Goal: Communication & Community: Answer question/provide support

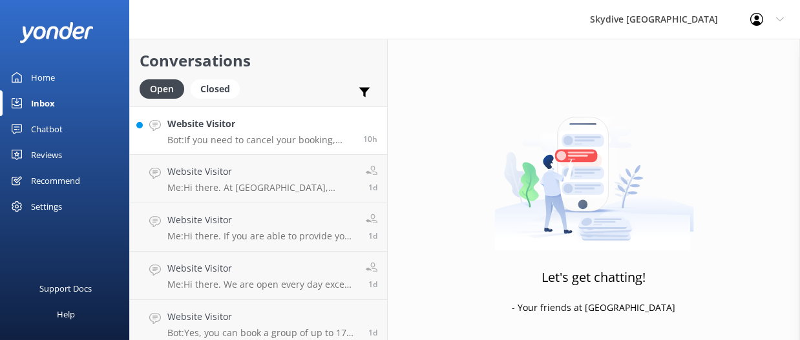
click at [282, 108] on link "Website Visitor Bot: If you need to cancel your booking, please contact our tea…" at bounding box center [258, 131] width 257 height 48
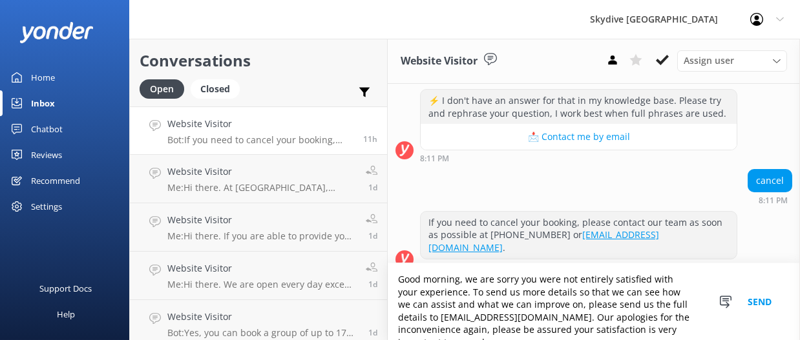
scroll to position [8, 0]
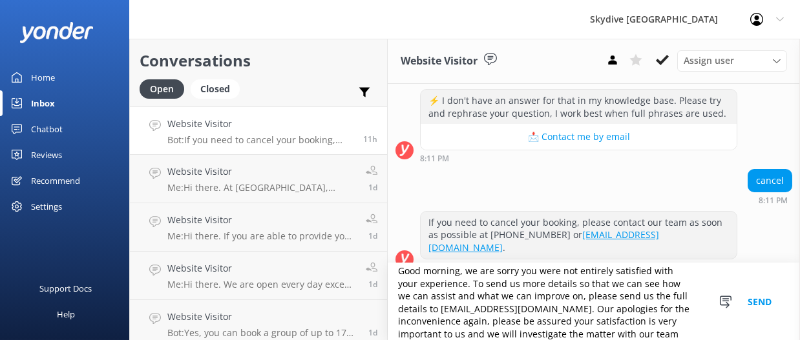
click at [672, 297] on textarea "Good morning, we are sorry you were not entirely satisfied with your experience…" at bounding box center [594, 302] width 412 height 77
type textarea "Good morning, we are sorry you were not entirely satisfied with your experience…"
click at [523, 269] on textarea "Good morning, we are sorry you were not entirely satisfied with your experience…" at bounding box center [594, 302] width 412 height 77
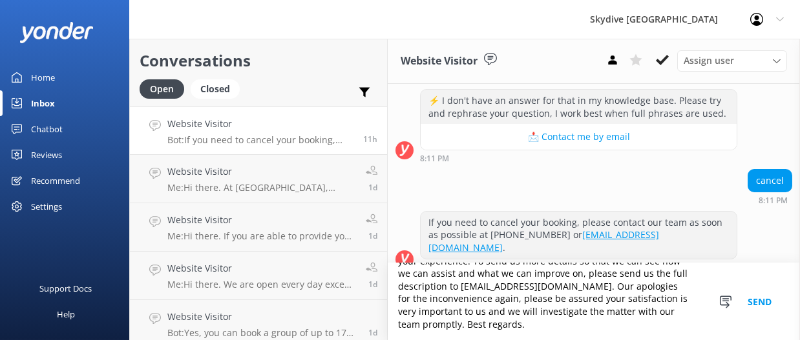
scroll to position [30, 0]
click at [514, 336] on textarea "Good morning, we are sorry you were not entirely satisfied with your experience…" at bounding box center [594, 302] width 412 height 77
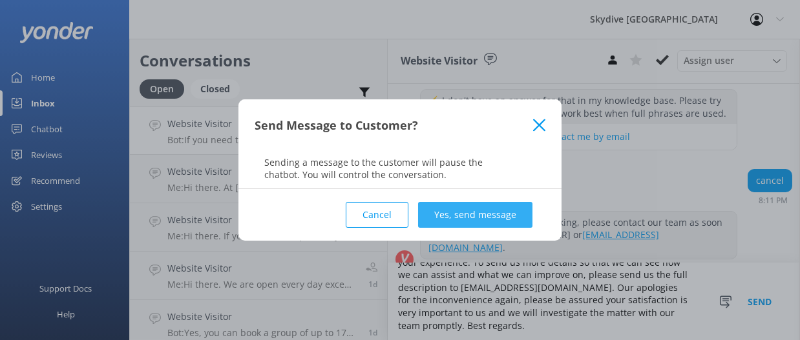
click at [509, 219] on button "Yes, send message" at bounding box center [475, 215] width 114 height 26
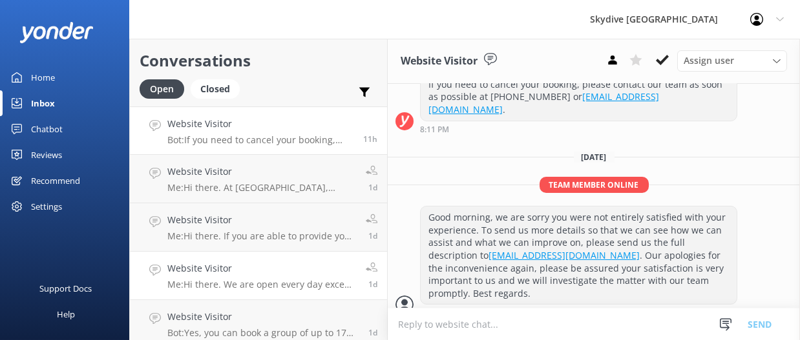
scroll to position [56, 0]
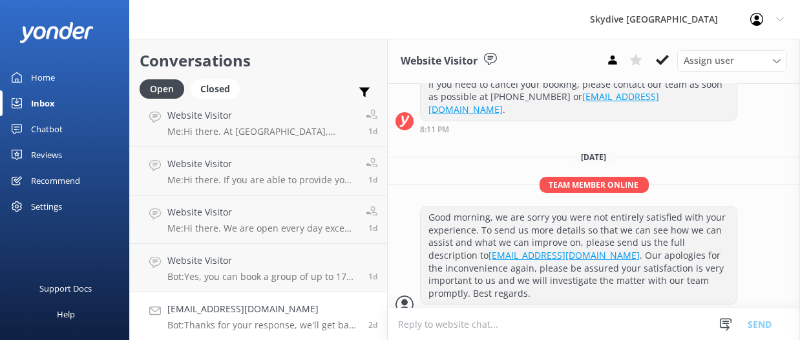
click at [288, 312] on h4 "[EMAIL_ADDRESS][DOMAIN_NAME]" at bounding box center [262, 309] width 191 height 14
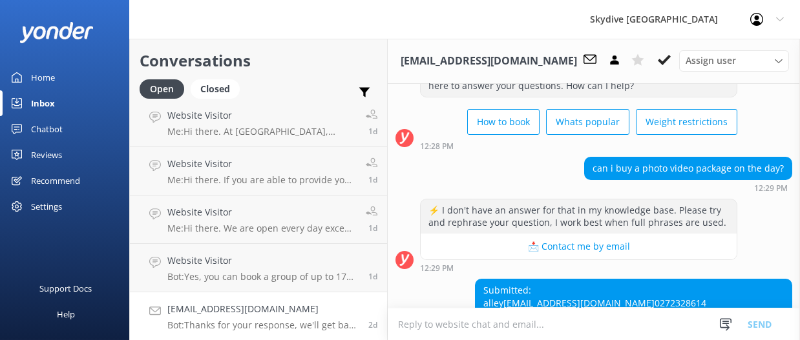
scroll to position [198, 0]
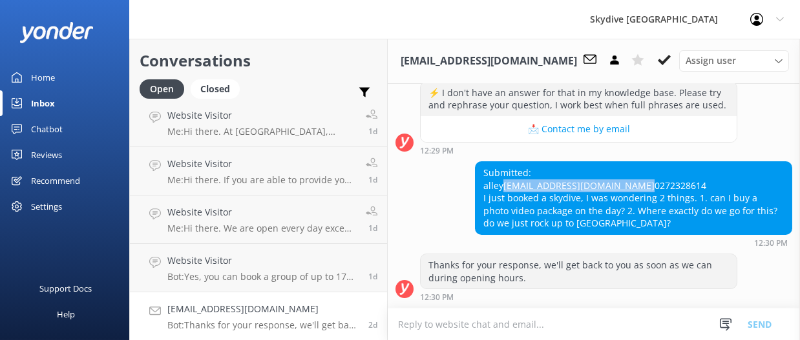
drag, startPoint x: 616, startPoint y: 171, endPoint x: 482, endPoint y: 173, distance: 133.7
click at [482, 173] on div "Submitted: alley [EMAIL_ADDRESS][DOMAIN_NAME] 0272328614 I just booked a skydiv…" at bounding box center [633, 198] width 316 height 72
copy link "[EMAIL_ADDRESS][DOMAIN_NAME]"
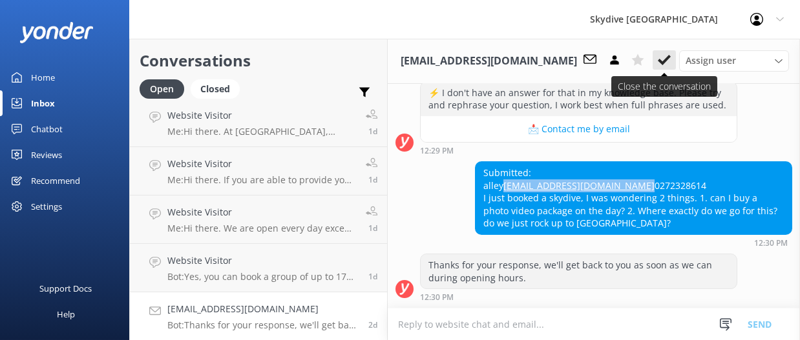
click at [664, 63] on icon at bounding box center [664, 60] width 13 height 13
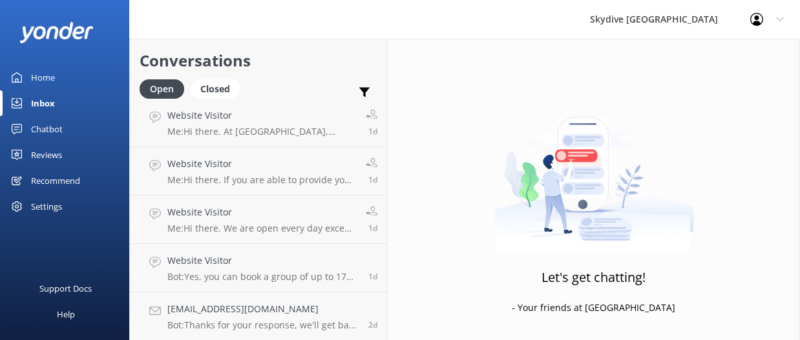
scroll to position [8, 0]
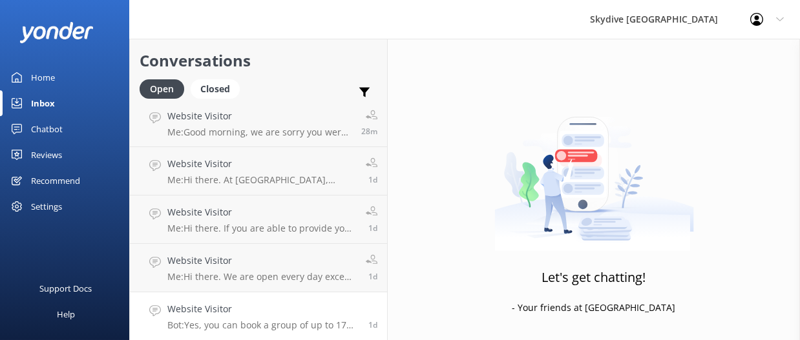
click at [303, 303] on h4 "Website Visitor" at bounding box center [262, 309] width 191 height 14
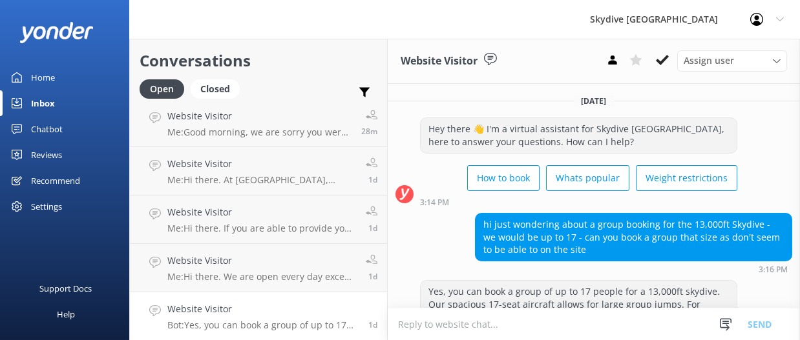
scroll to position [76, 0]
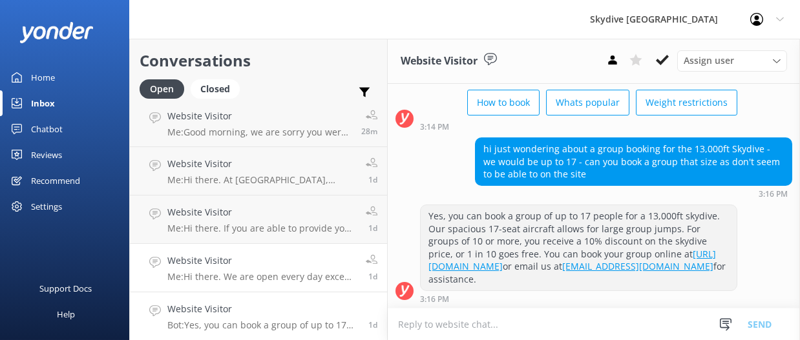
click at [303, 271] on p "Me: Hi there. We are open every day except 25th, [DATE] and 1st, [DATE] and NZ …" at bounding box center [261, 277] width 189 height 12
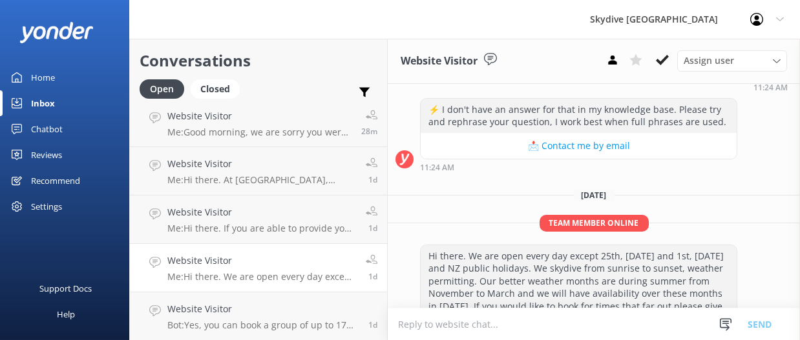
scroll to position [209, 0]
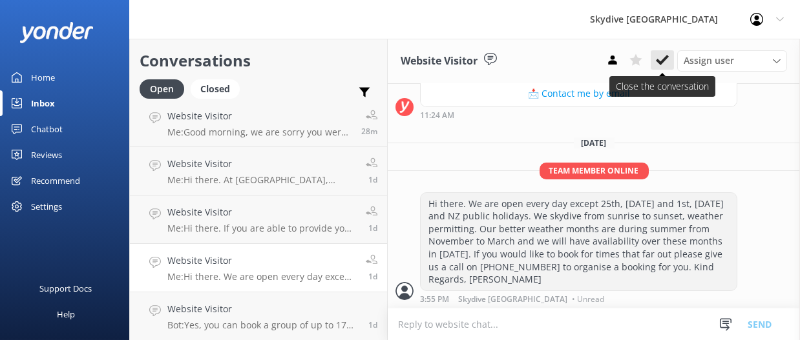
click at [661, 67] on button at bounding box center [661, 59] width 23 height 19
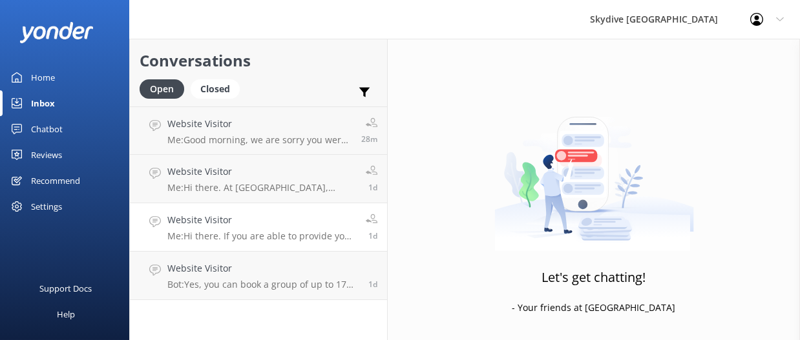
click at [315, 224] on h4 "Website Visitor" at bounding box center [261, 220] width 189 height 14
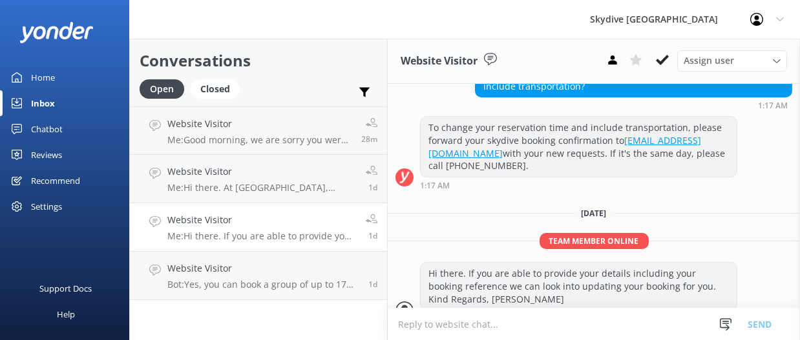
scroll to position [171, 0]
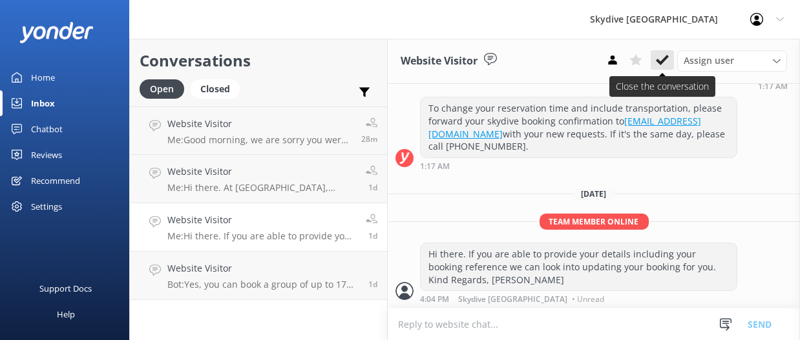
click at [662, 65] on icon at bounding box center [662, 60] width 13 height 13
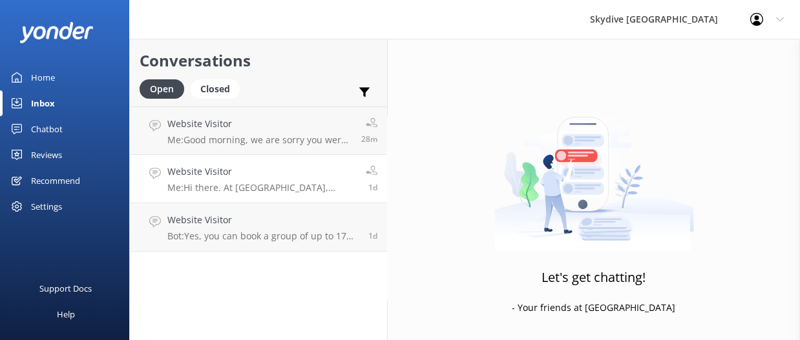
click at [296, 167] on h4 "Website Visitor" at bounding box center [261, 172] width 189 height 14
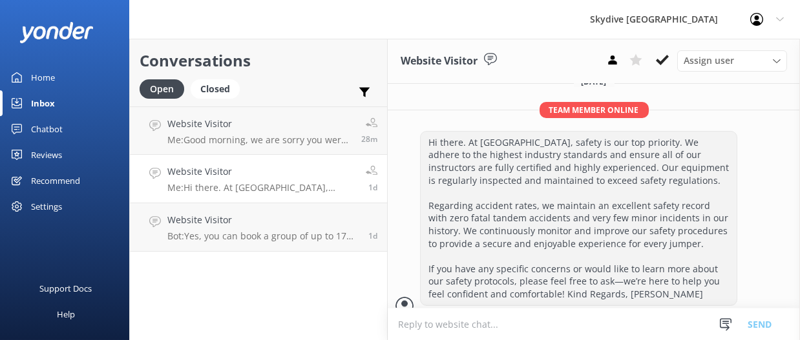
scroll to position [776, 0]
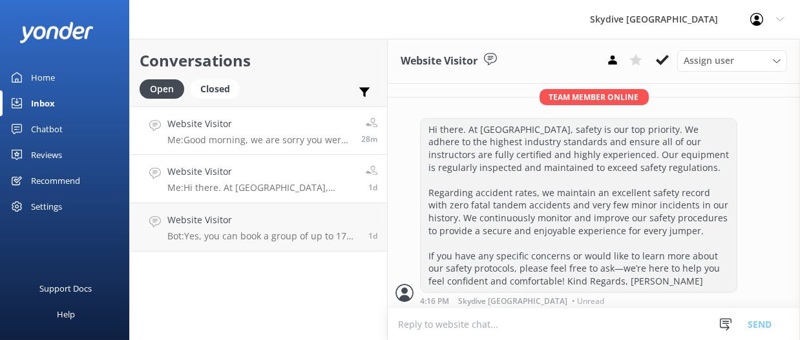
click at [293, 143] on p "Me: Good morning, we are sorry you were not entirely satisfied with your experi…" at bounding box center [259, 140] width 184 height 12
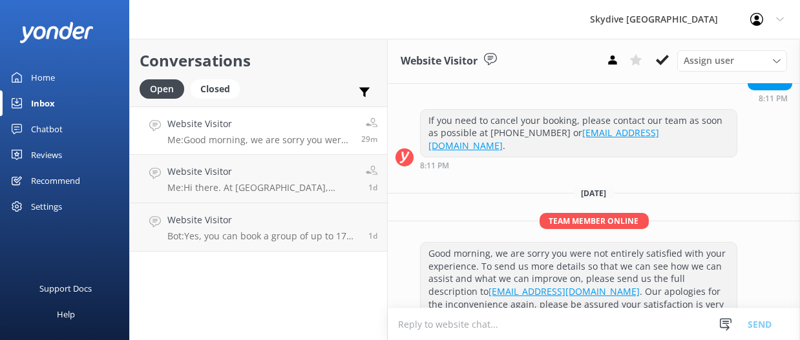
scroll to position [616, 0]
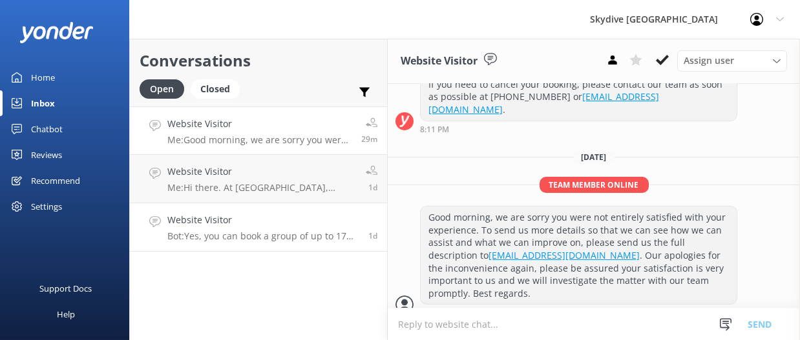
click at [296, 241] on p "Bot: Yes, you can book a group of up to 17 people for a 13,000ft skydive. Our s…" at bounding box center [262, 237] width 191 height 12
